Goal: Communication & Community: Answer question/provide support

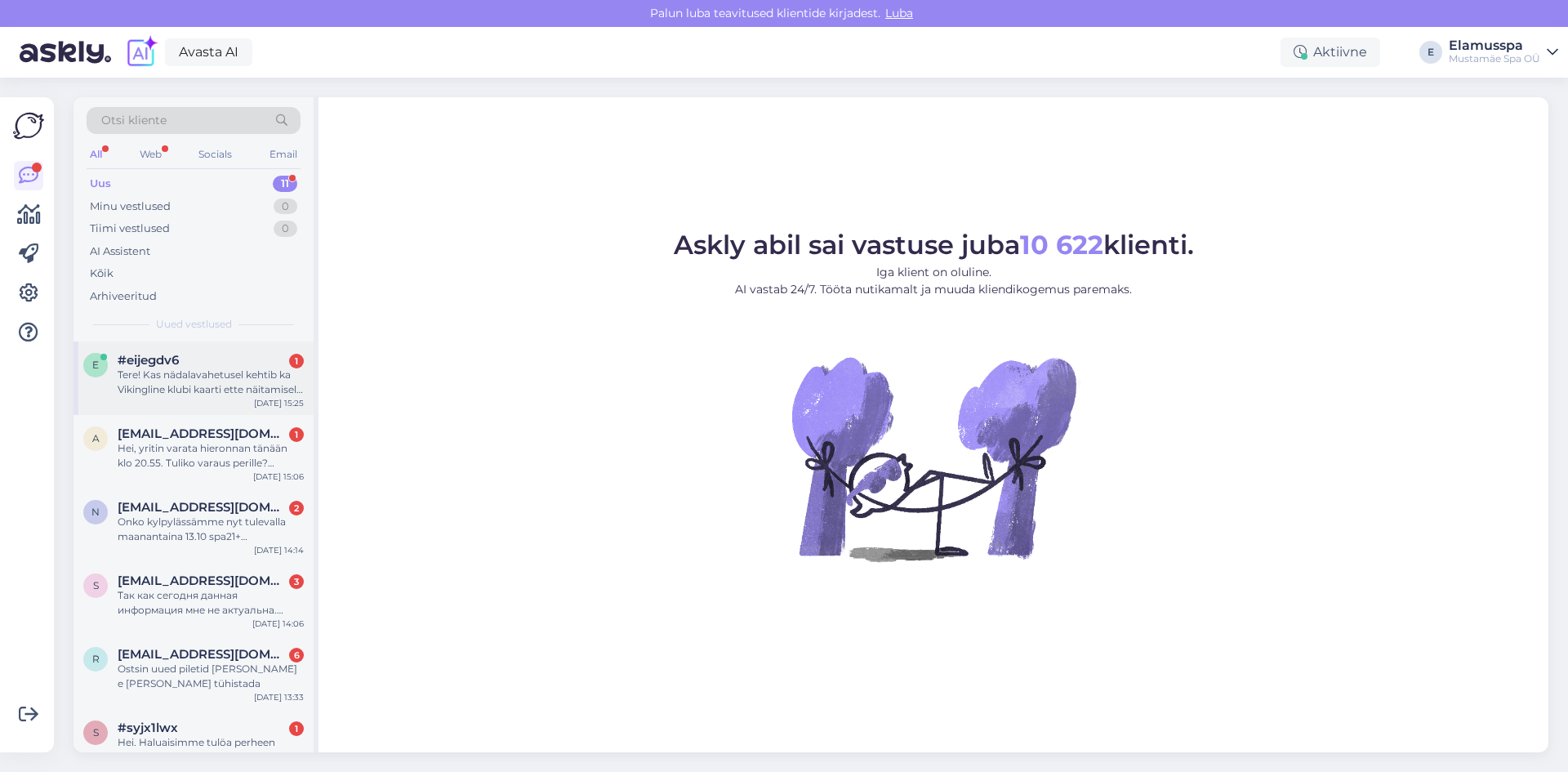
click at [143, 394] on div "Tere! Kas nädalavahetusel kehtib ka Vikingline klubi kaarti ette näitamisel pil…" at bounding box center [211, 381] width 187 height 29
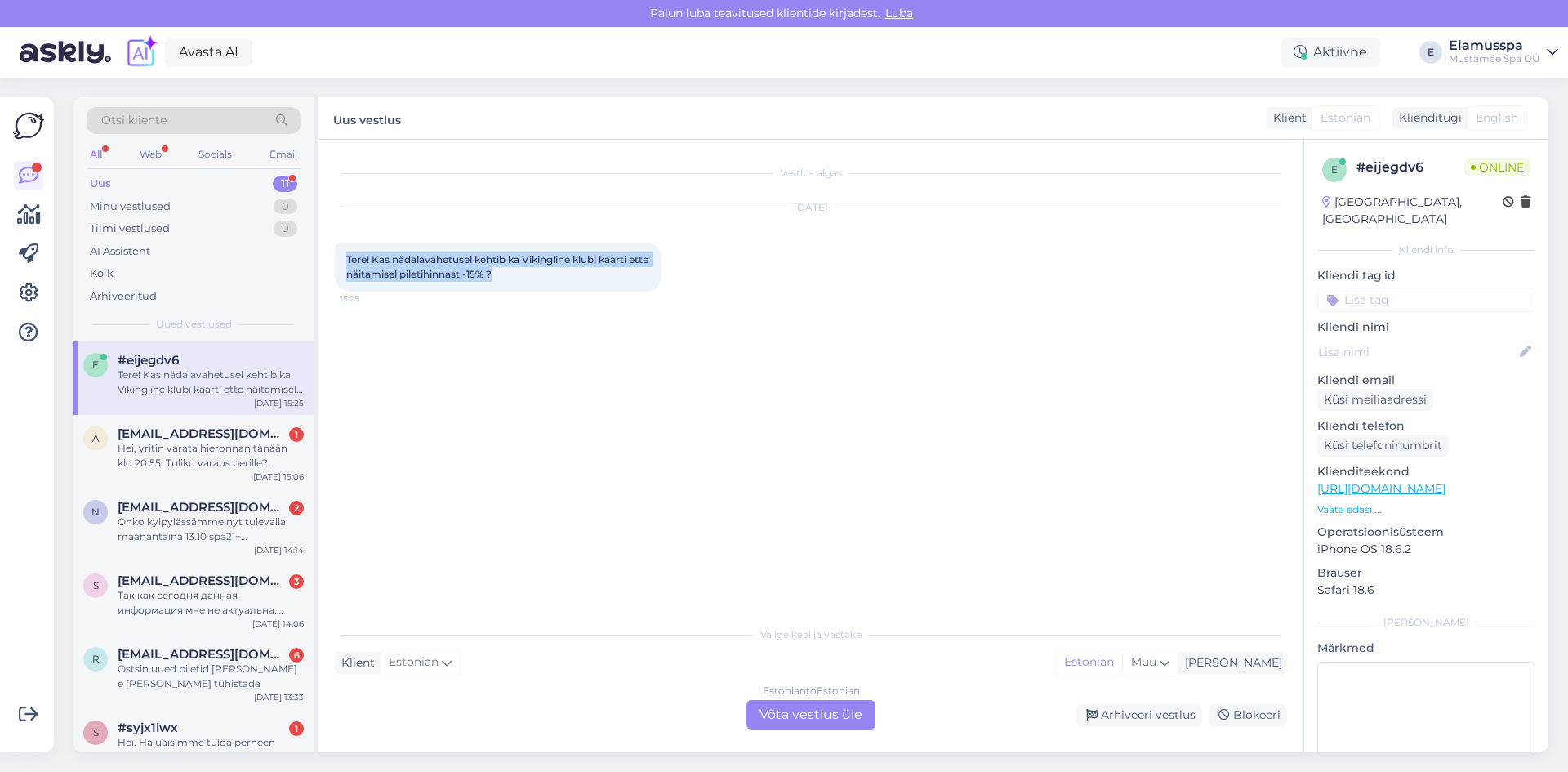
drag, startPoint x: 340, startPoint y: 258, endPoint x: 552, endPoint y: 302, distance: 216.5
click at [552, 302] on div "[DATE] Tere! Kas nädalavahetusel kehtib ka Vikingline klubi kaarti ette näitami…" at bounding box center [811, 250] width 952 height 119
click at [826, 721] on div "Estonian to Estonian Võta vestlus üle" at bounding box center [811, 714] width 129 height 29
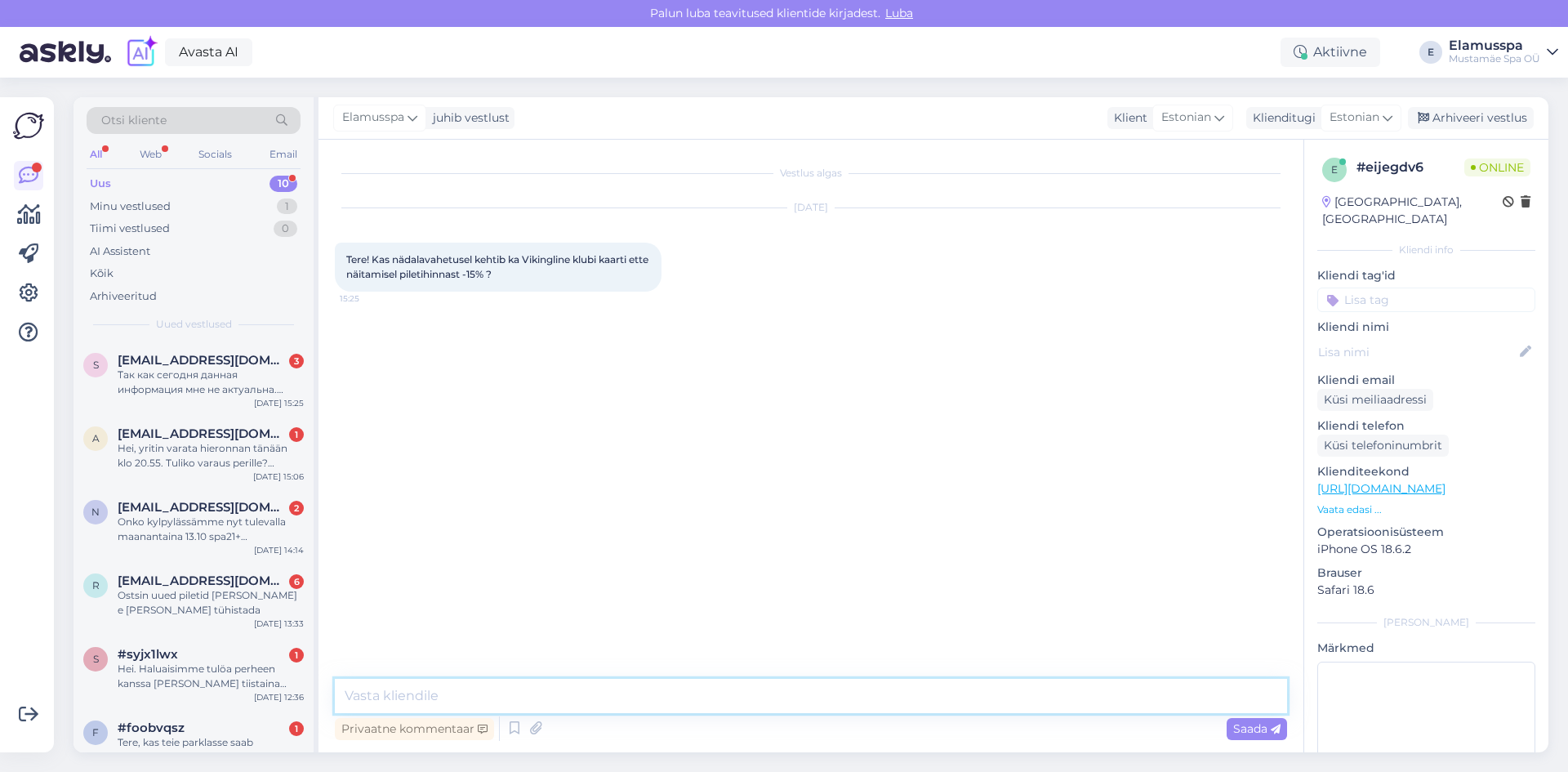
click at [546, 704] on textarea at bounding box center [811, 695] width 952 height 34
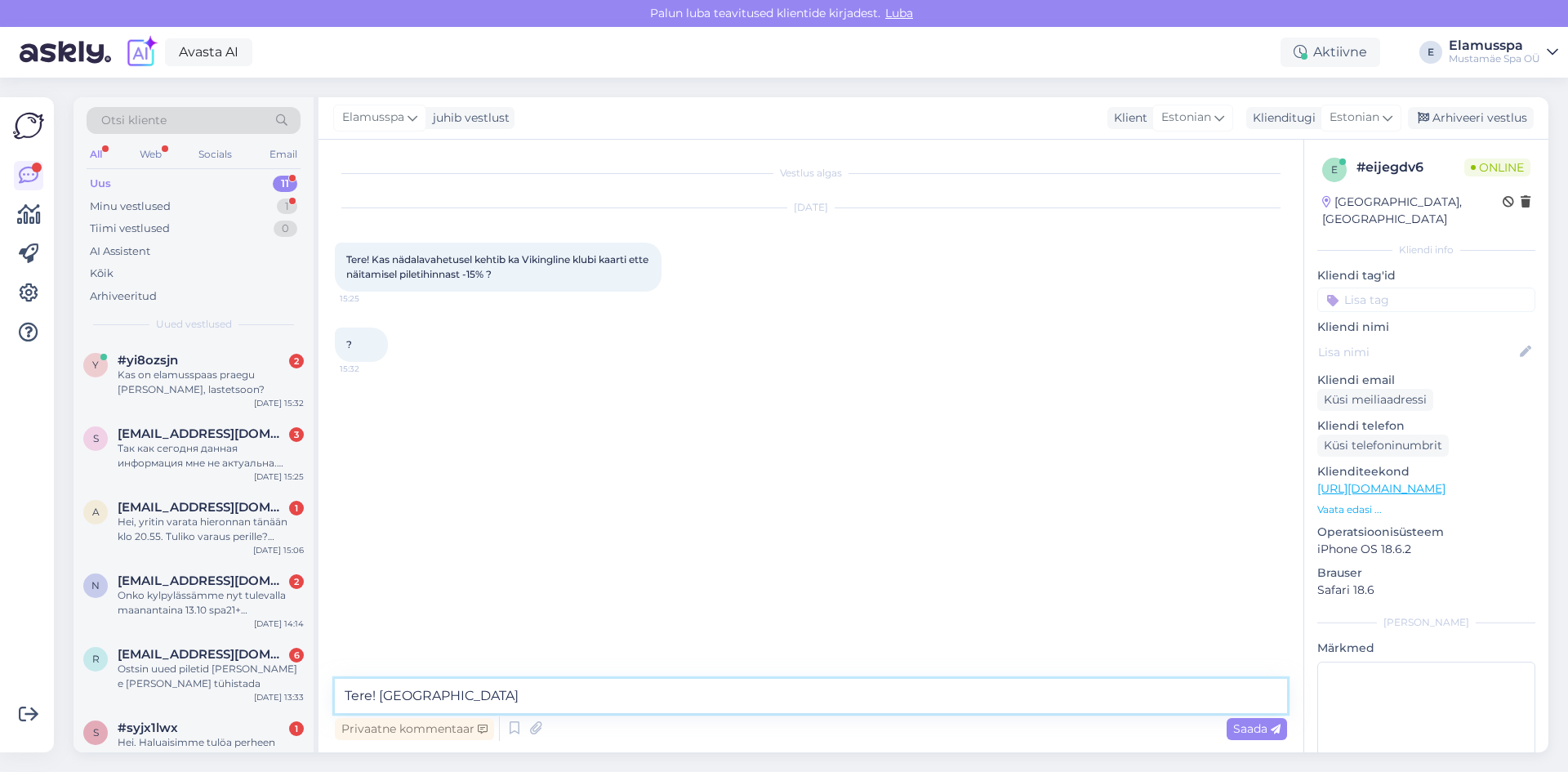
type textarea "Tere! [GEOGRAPHIC_DATA]"
drag, startPoint x: 512, startPoint y: 429, endPoint x: 349, endPoint y: 250, distance: 242.1
click at [349, 250] on div "Vestlus algas [DATE] Tere! Kas nädalavahetusel kehtib ka Vikingline klubi kaart…" at bounding box center [818, 410] width 967 height 508
click at [349, 250] on div "Tere! Kas nädalavahetusel kehtib ka Vikingline klubi kaarti ette näitamisel pil…" at bounding box center [498, 267] width 327 height 49
drag, startPoint x: 349, startPoint y: 250, endPoint x: 436, endPoint y: 347, distance: 130.3
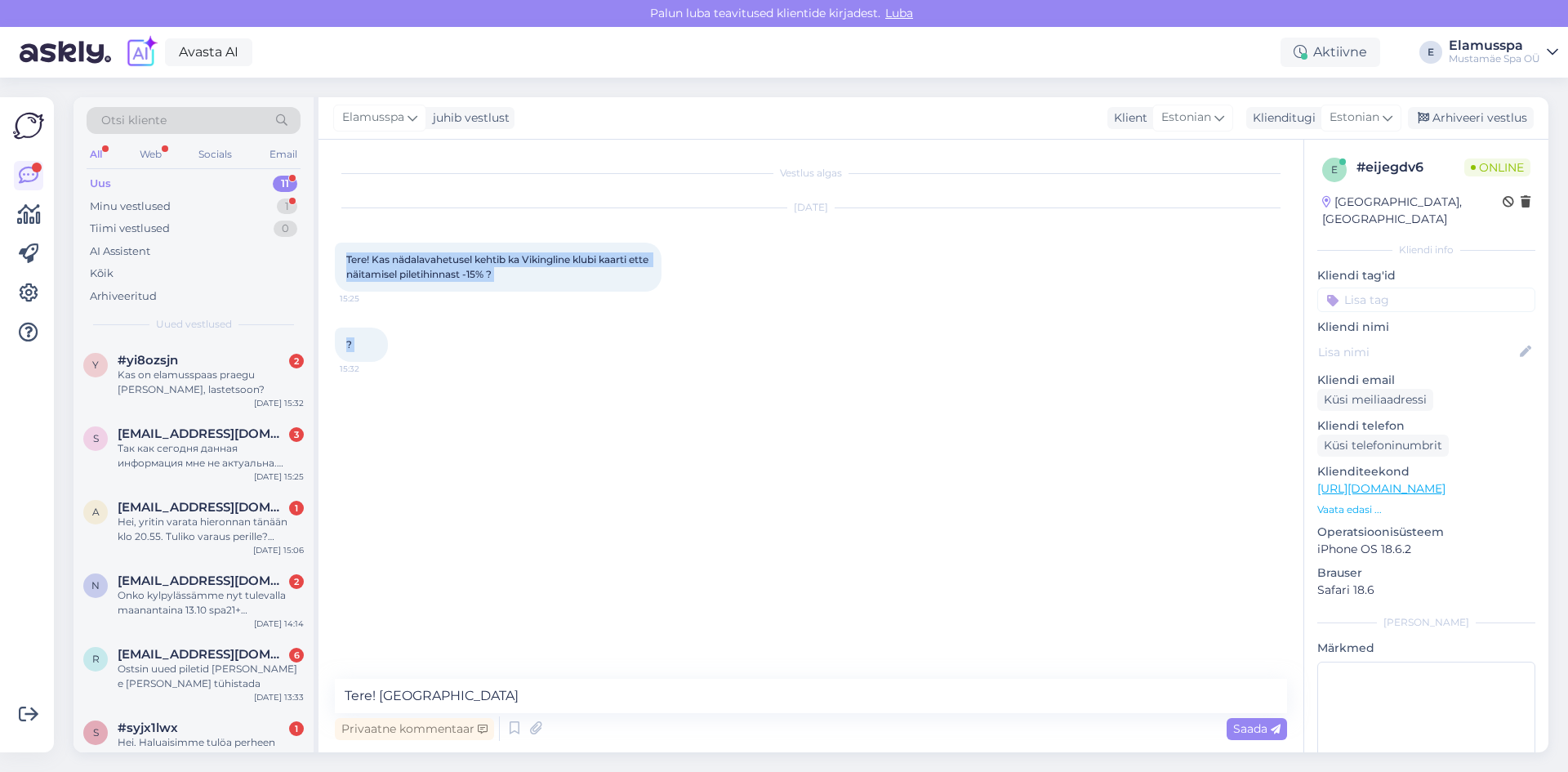
click at [436, 347] on div "Vestlus algas [DATE] Tere! Kas nädalavahetusel kehtib ka Vikingline klubi kaart…" at bounding box center [818, 410] width 967 height 508
click at [436, 347] on div "? 15:32" at bounding box center [811, 344] width 952 height 70
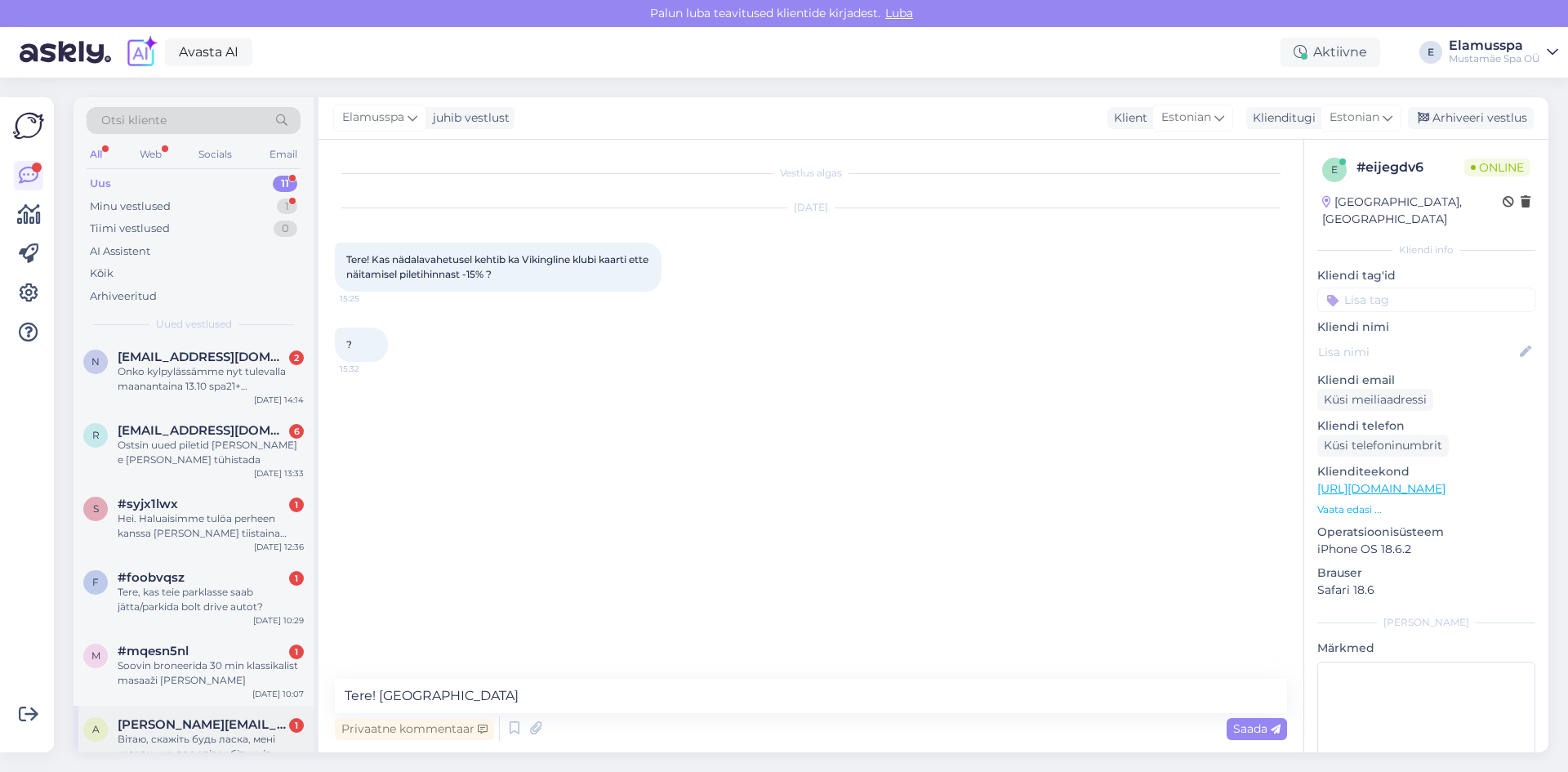
scroll to position [398, 0]
